Goal: Task Accomplishment & Management: Use online tool/utility

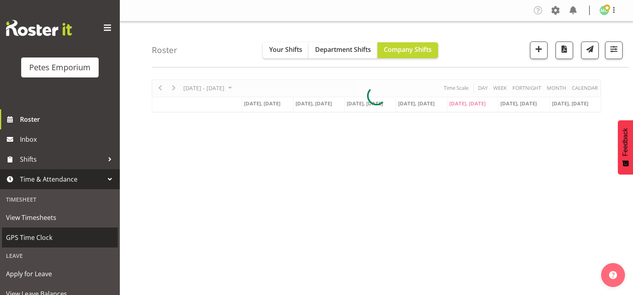
click at [55, 239] on span "GPS Time Clock" at bounding box center [60, 238] width 108 height 12
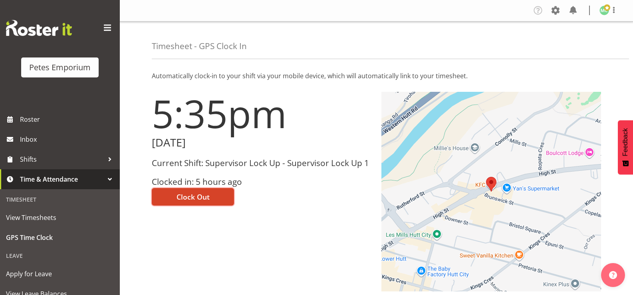
click at [212, 197] on button "Clock Out" at bounding box center [193, 197] width 82 height 18
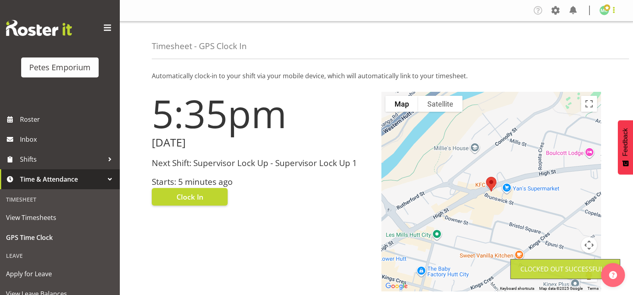
click at [611, 13] on span at bounding box center [614, 10] width 10 height 10
click at [588, 42] on link "Log Out" at bounding box center [580, 42] width 77 height 14
